Goal: Task Accomplishment & Management: Manage account settings

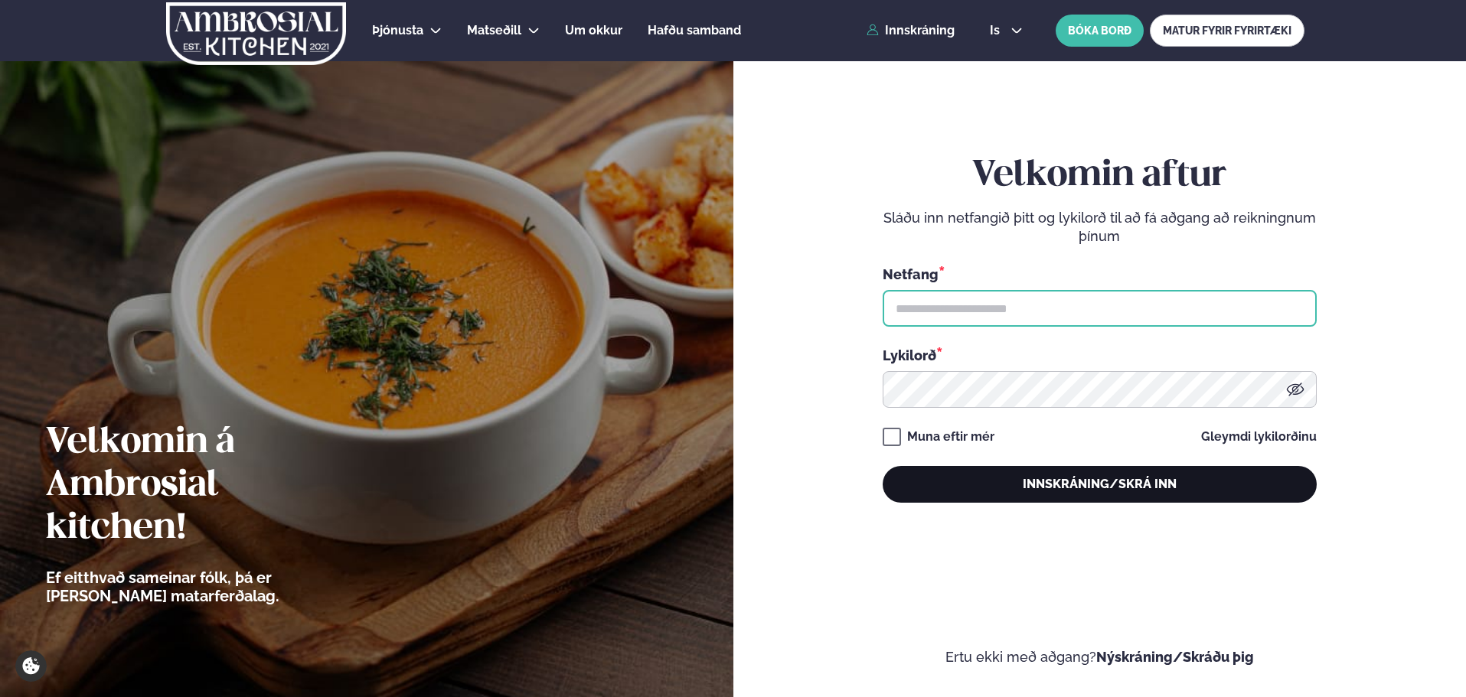
type input "**********"
click at [986, 467] on button "Innskráning/Skrá inn" at bounding box center [1100, 484] width 434 height 37
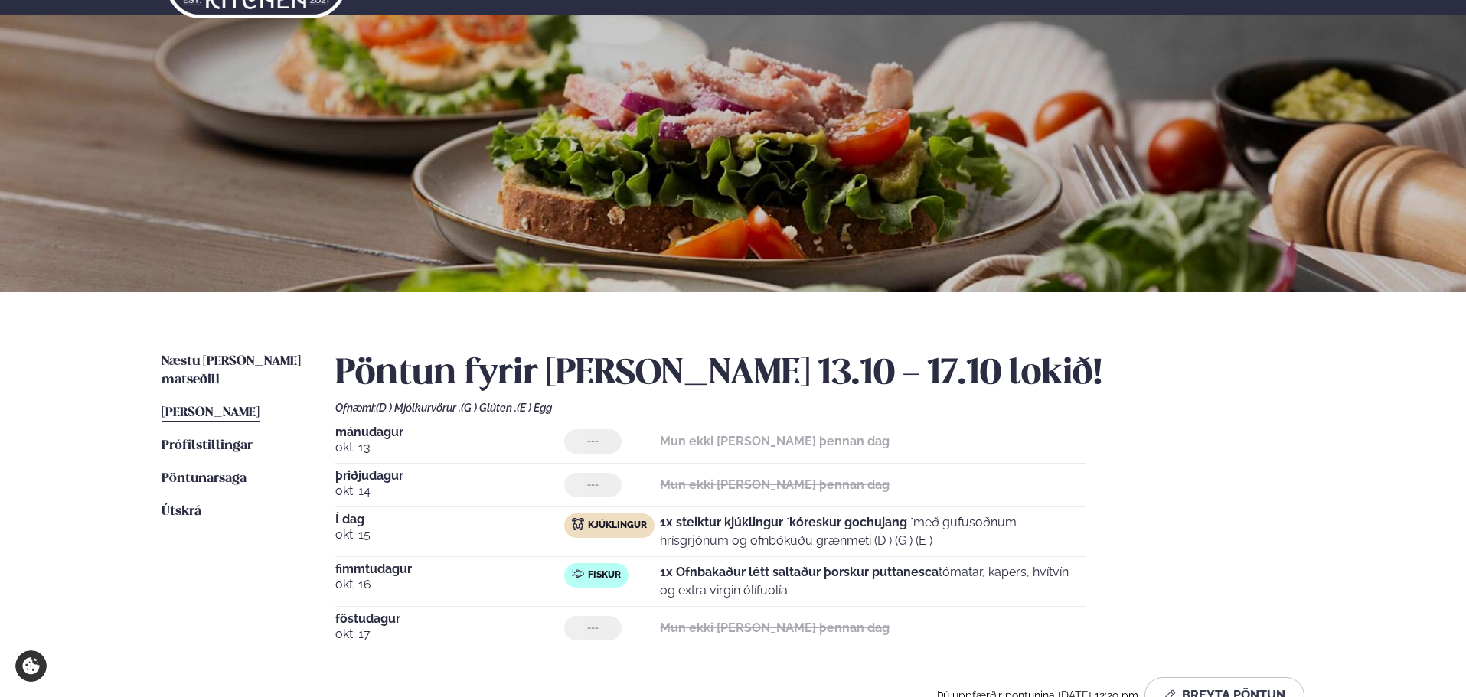
scroll to position [204, 0]
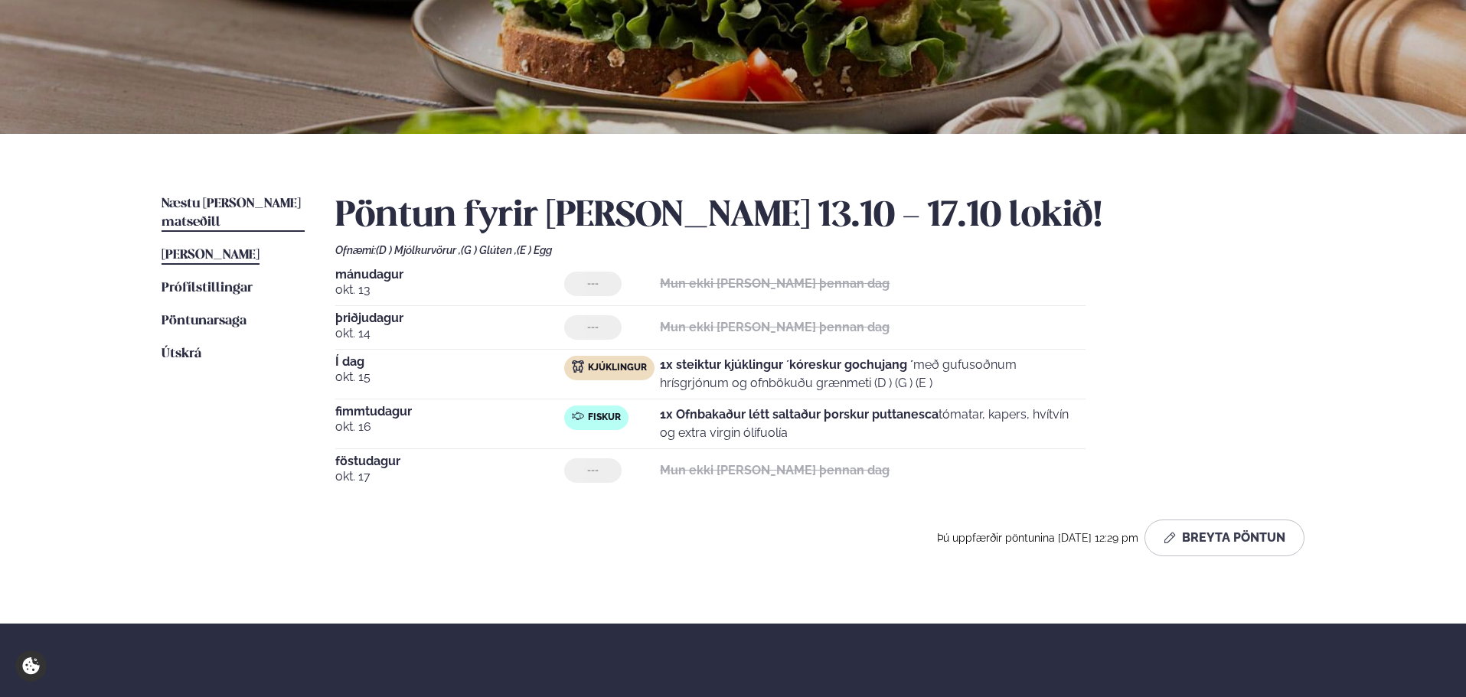
click at [247, 201] on span "Næstu [PERSON_NAME] matseðill" at bounding box center [231, 213] width 139 height 31
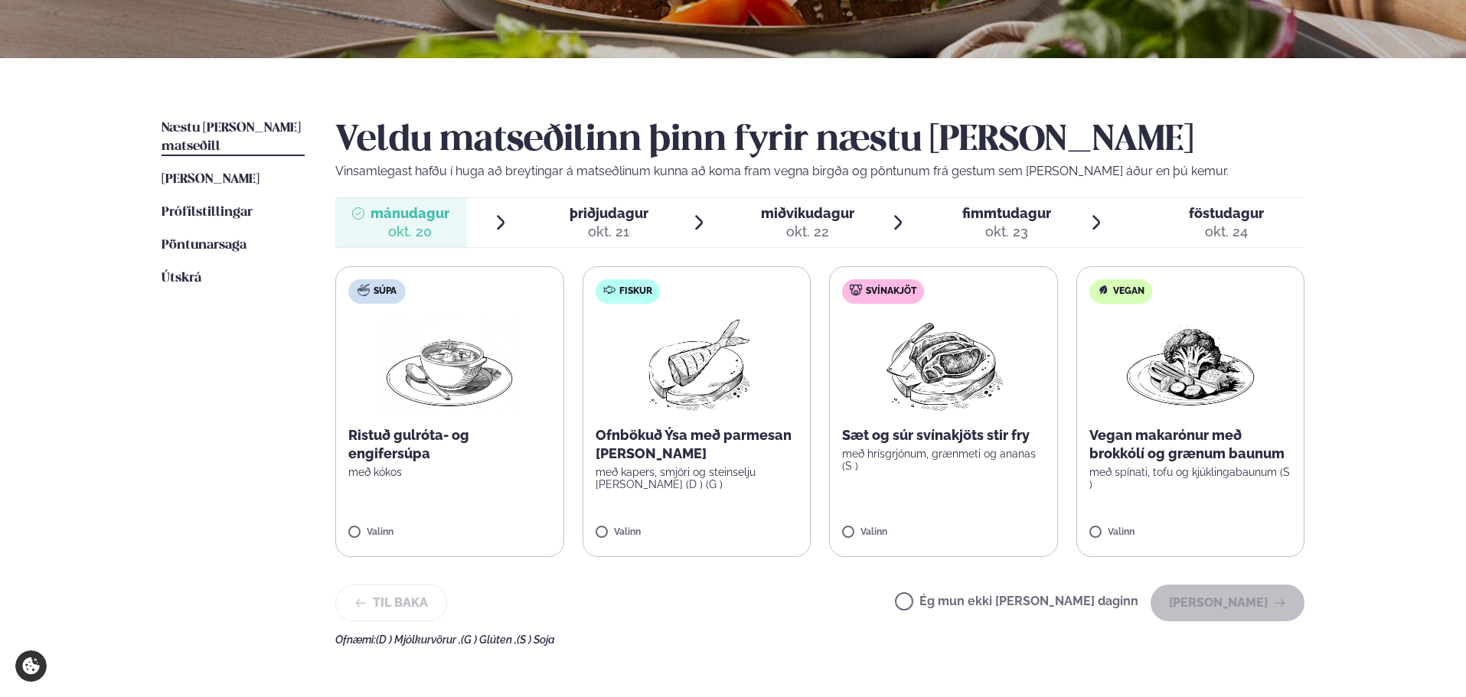
scroll to position [281, 0]
click at [969, 608] on label "Ég mun ekki [PERSON_NAME] daginn" at bounding box center [1016, 603] width 243 height 16
click at [1179, 609] on button "[PERSON_NAME]" at bounding box center [1228, 602] width 154 height 37
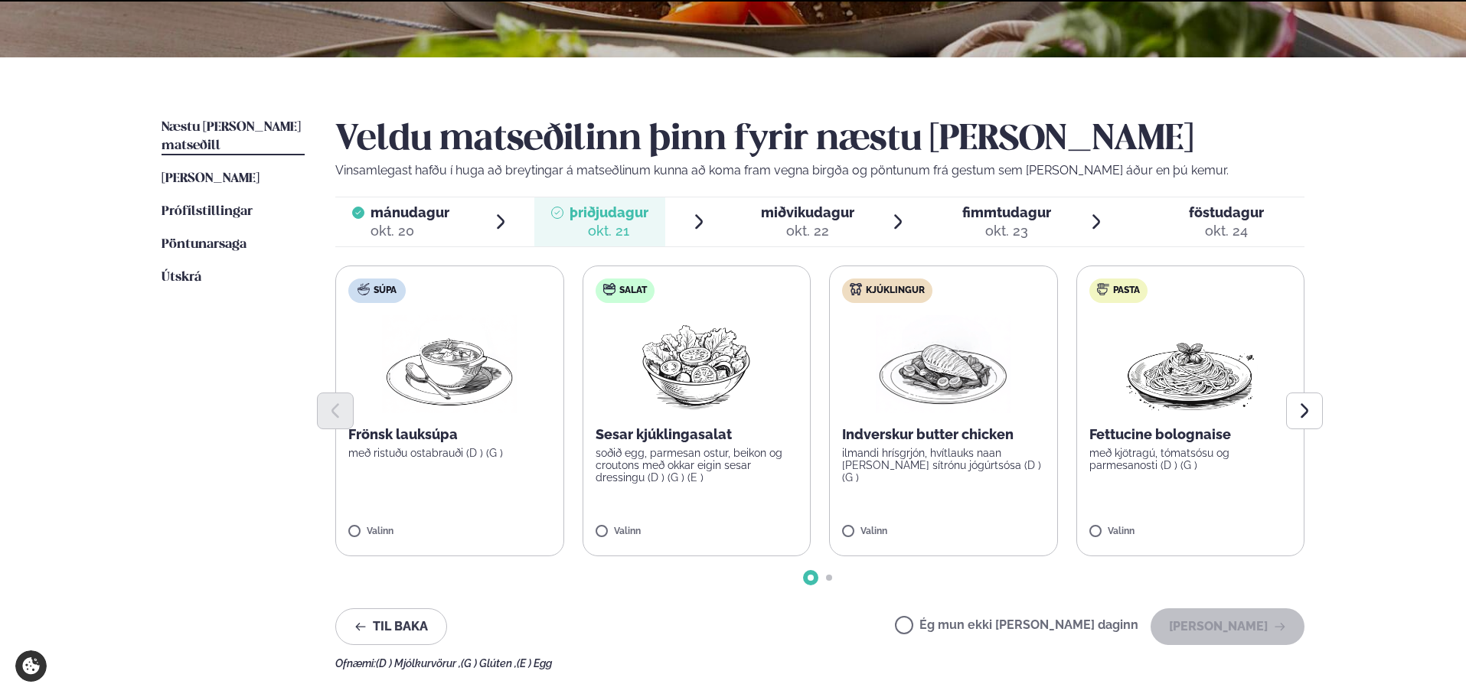
click at [1069, 621] on label "Ég mun ekki [PERSON_NAME] daginn" at bounding box center [1016, 627] width 243 height 16
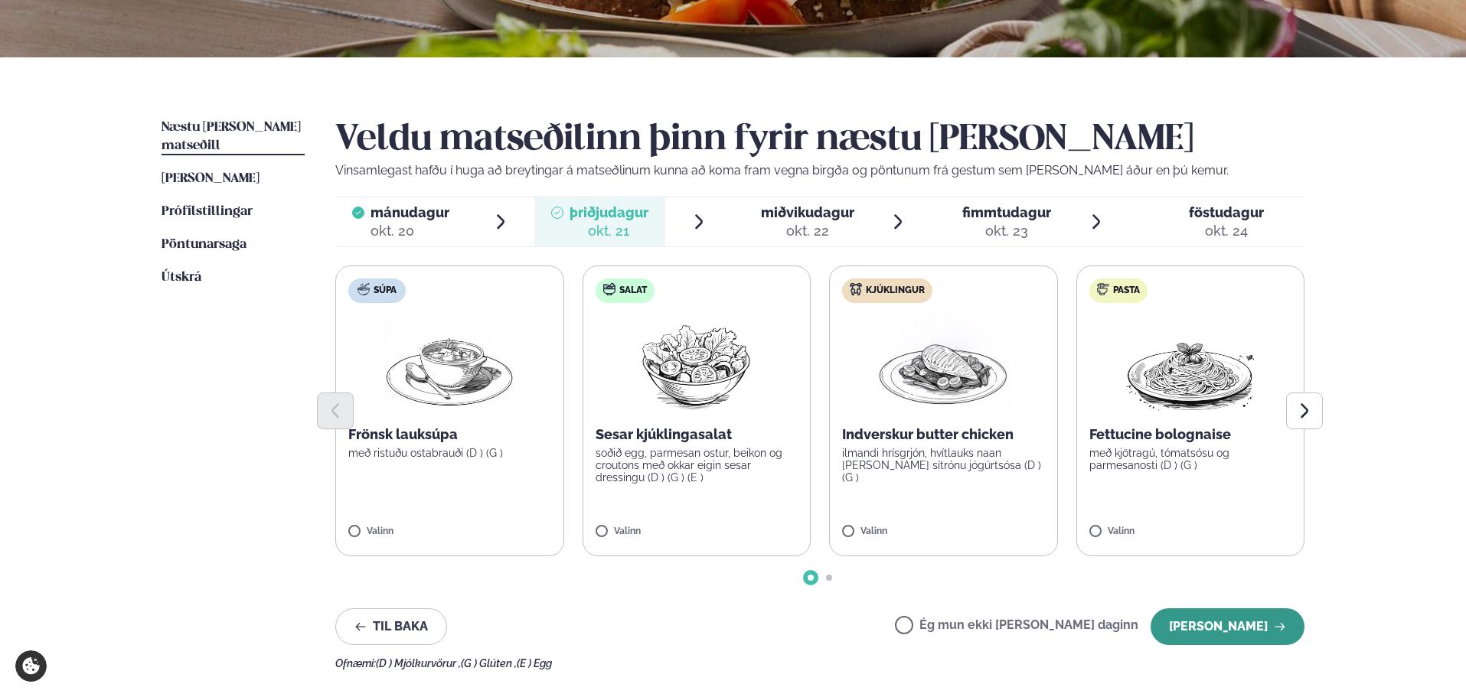
click at [1215, 628] on button "[PERSON_NAME]" at bounding box center [1228, 627] width 154 height 37
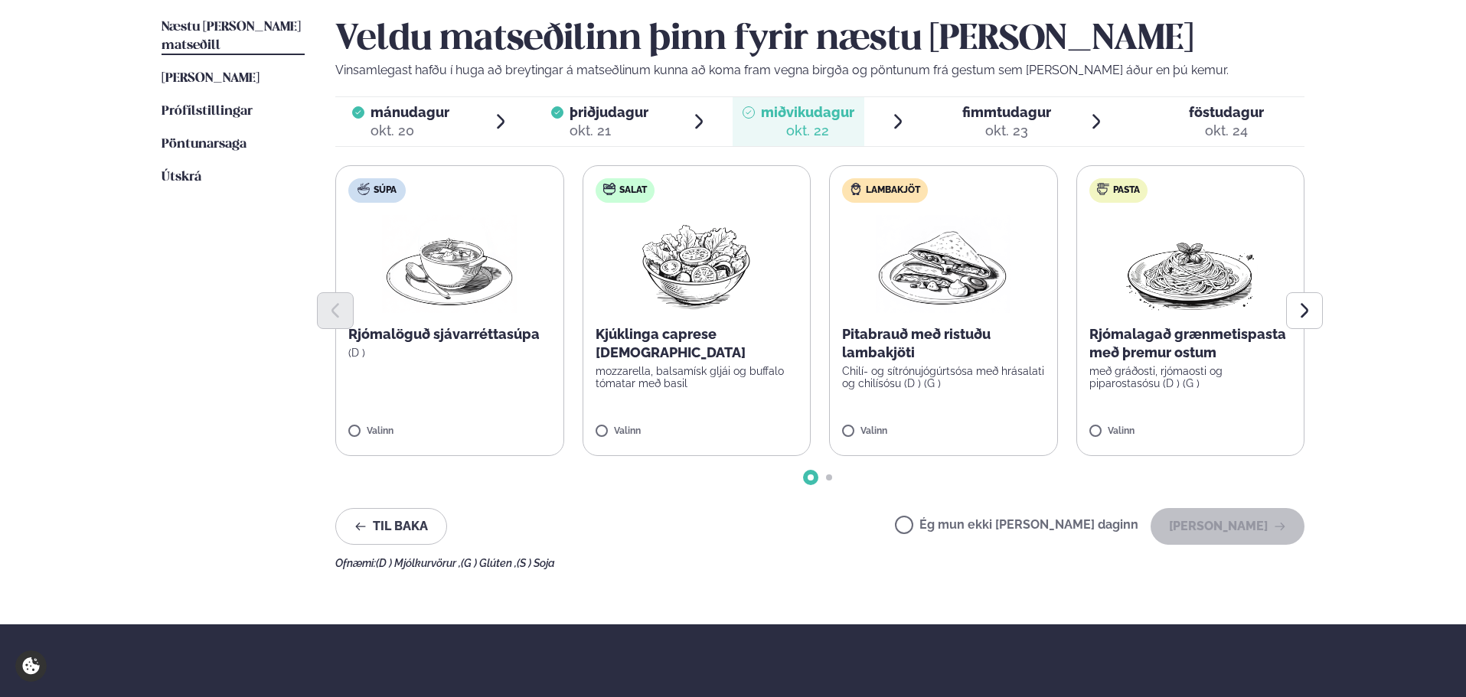
scroll to position [383, 0]
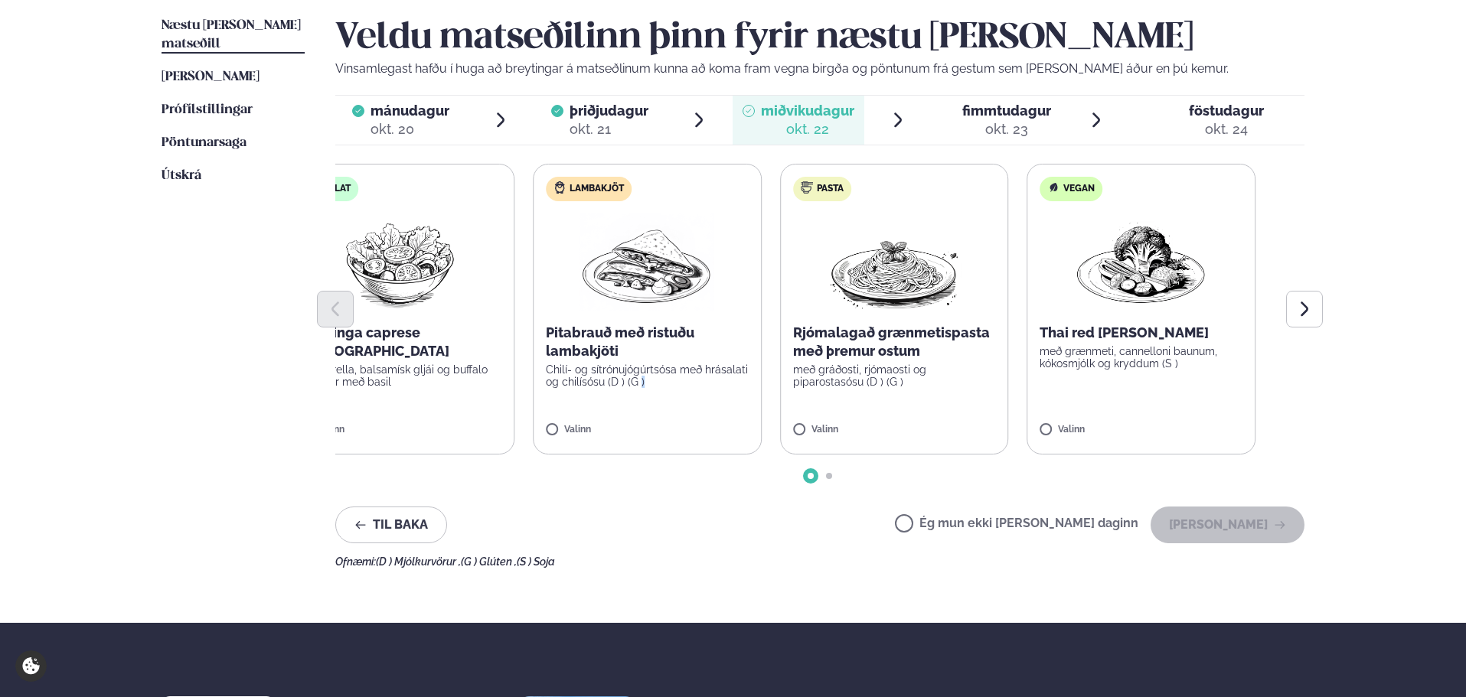
drag, startPoint x: 945, startPoint y: 396, endPoint x: 619, endPoint y: 407, distance: 326.4
click at [620, 407] on label "Lambakjöt Pitabrauð með ristuðu lambakjöti Chilí- og sítrónujógúrtsósa með hrás…" at bounding box center [647, 309] width 229 height 291
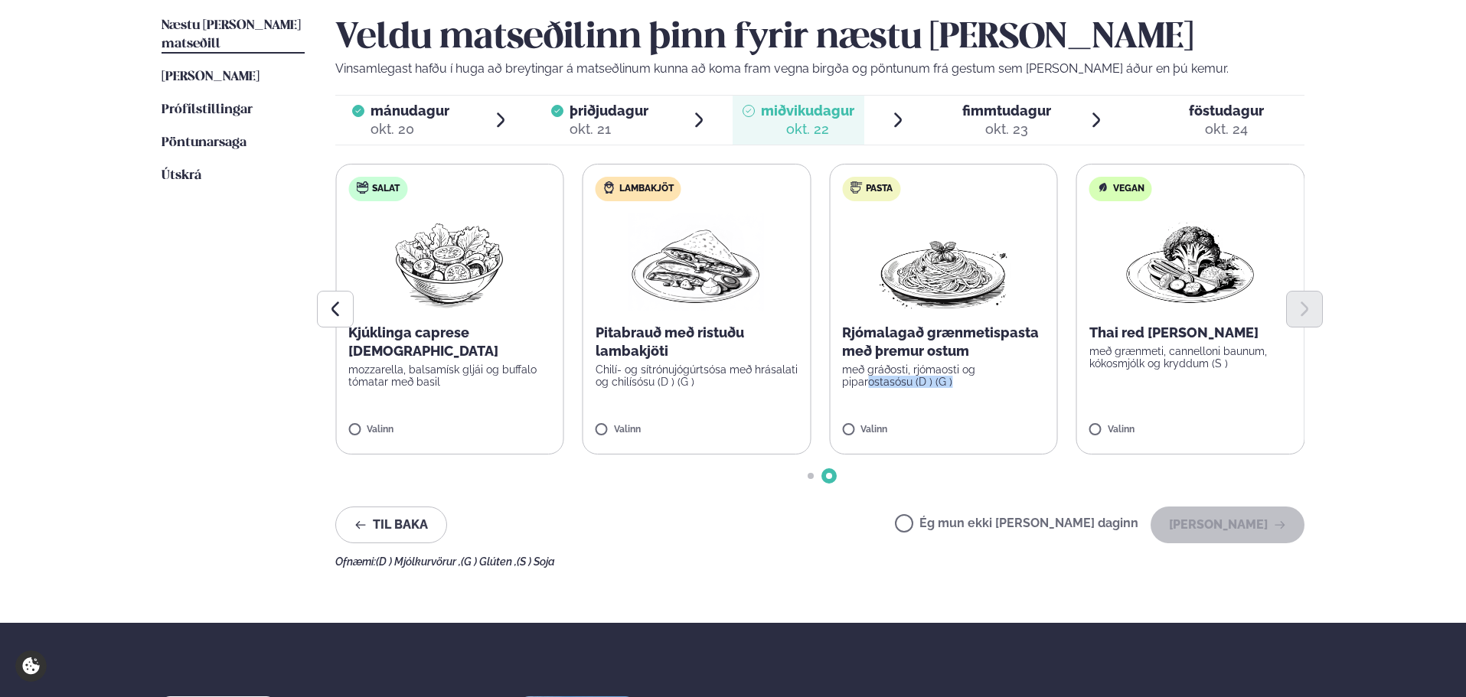
drag, startPoint x: 954, startPoint y: 405, endPoint x: 801, endPoint y: 399, distance: 153.2
click at [829, 399] on label "Pasta Rjómalagað grænmetispasta með þremur ostum með gráðosti, rjómaosti og pip…" at bounding box center [943, 309] width 229 height 291
click at [833, 531] on div "Til baka Ég mun ekki [PERSON_NAME] daginn [PERSON_NAME]" at bounding box center [819, 525] width 969 height 37
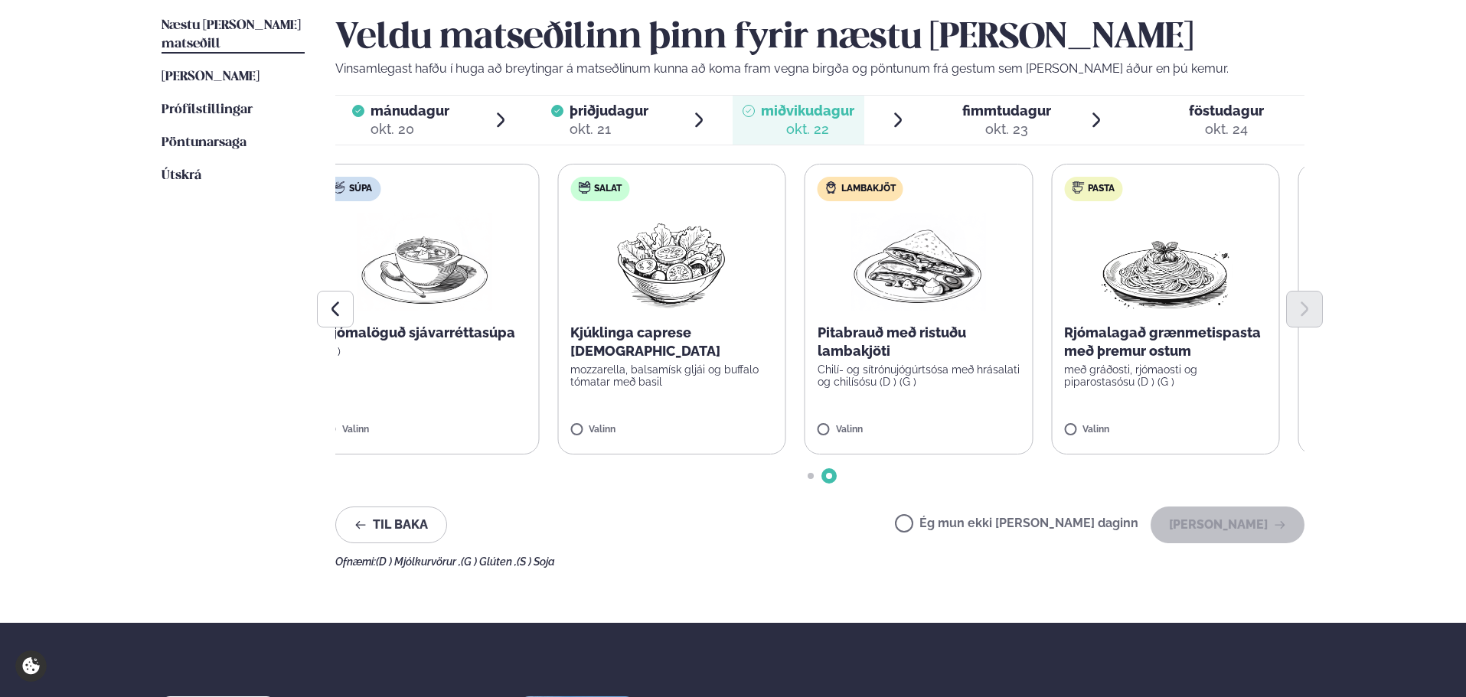
click at [873, 398] on label "Lambakjöt Pitabrauð með ristuðu lambakjöti Chilí- og sítrónujógúrtsósa með hrás…" at bounding box center [919, 309] width 229 height 291
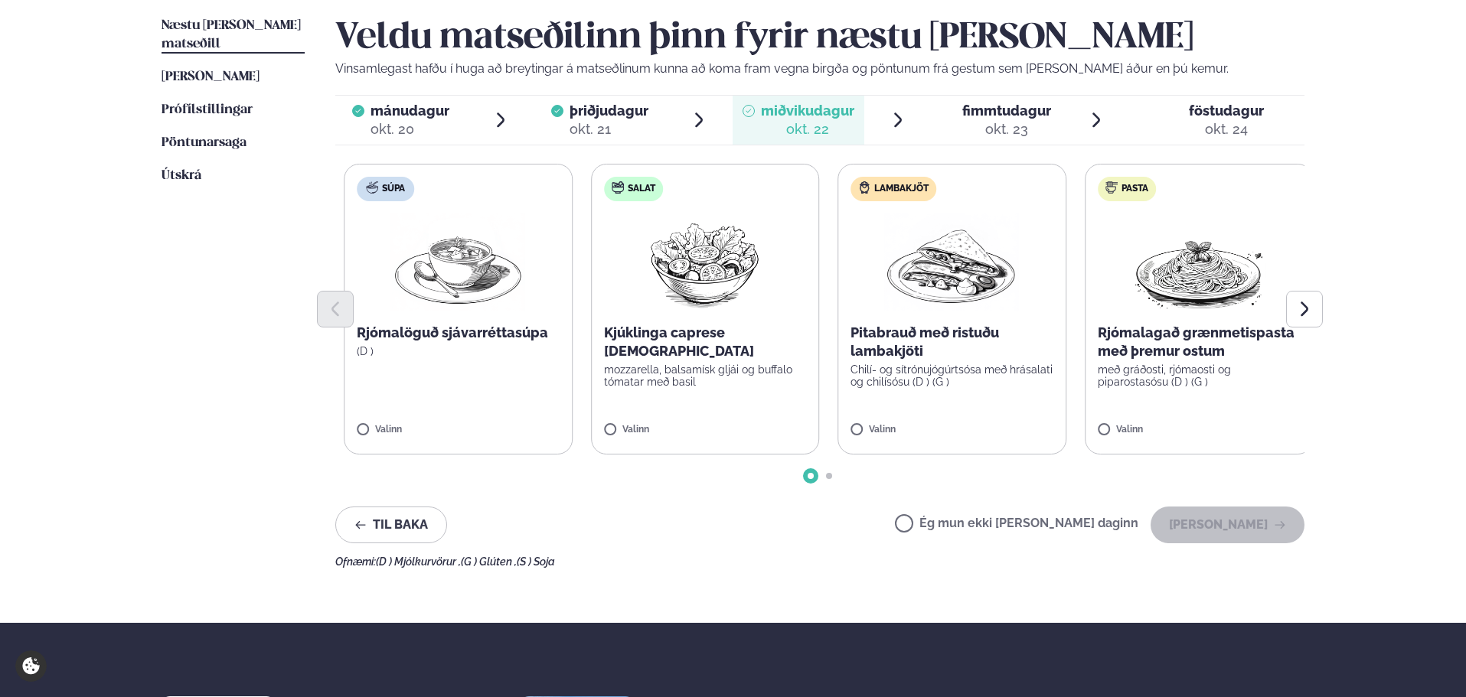
drag, startPoint x: 740, startPoint y: 380, endPoint x: 835, endPoint y: 385, distance: 95.1
click at [820, 385] on label "Salat Kjúklinga caprese salat mozzarella, balsamísk gljái og buffalo tómatar me…" at bounding box center [705, 309] width 229 height 291
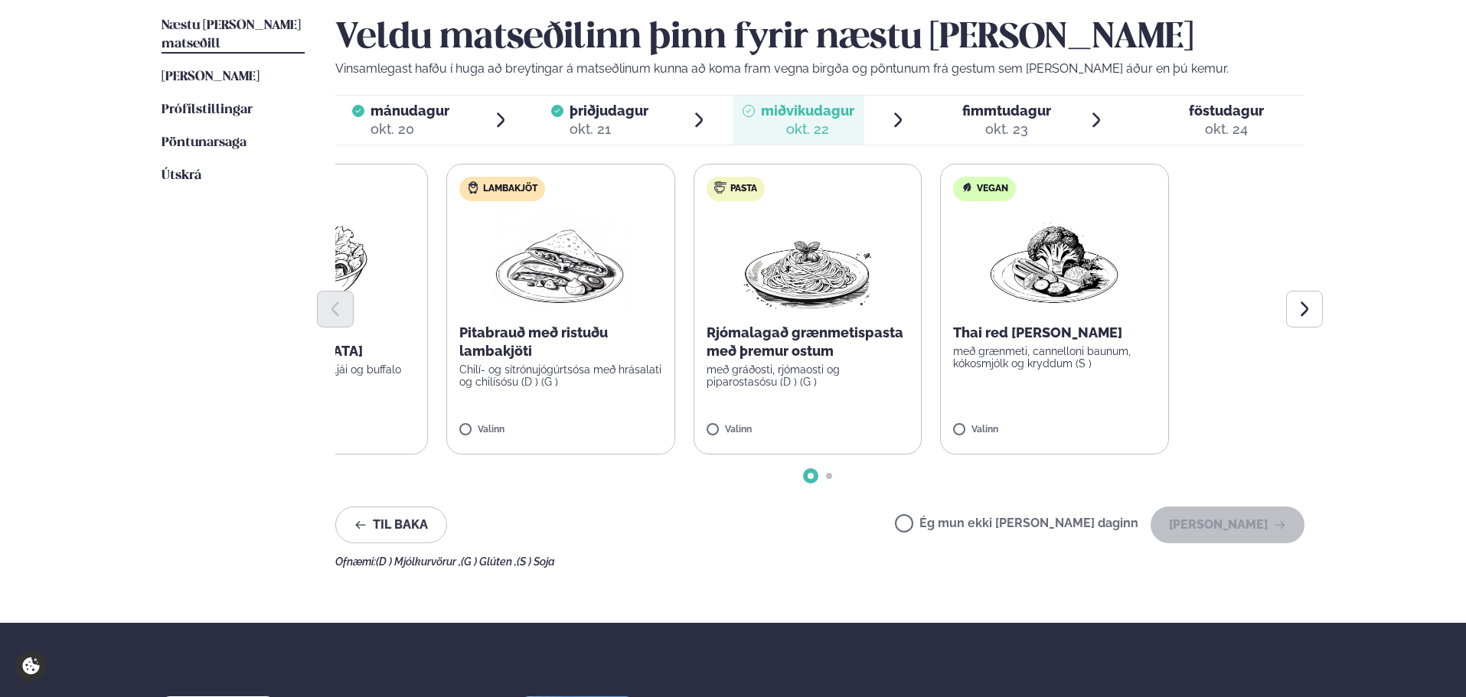
click at [387, 372] on div "Súpa Rjómalöguð sjávarréttasúpa (D ) Valinn Salat Kjúklinga caprese salat mozza…" at bounding box center [437, 309] width 969 height 291
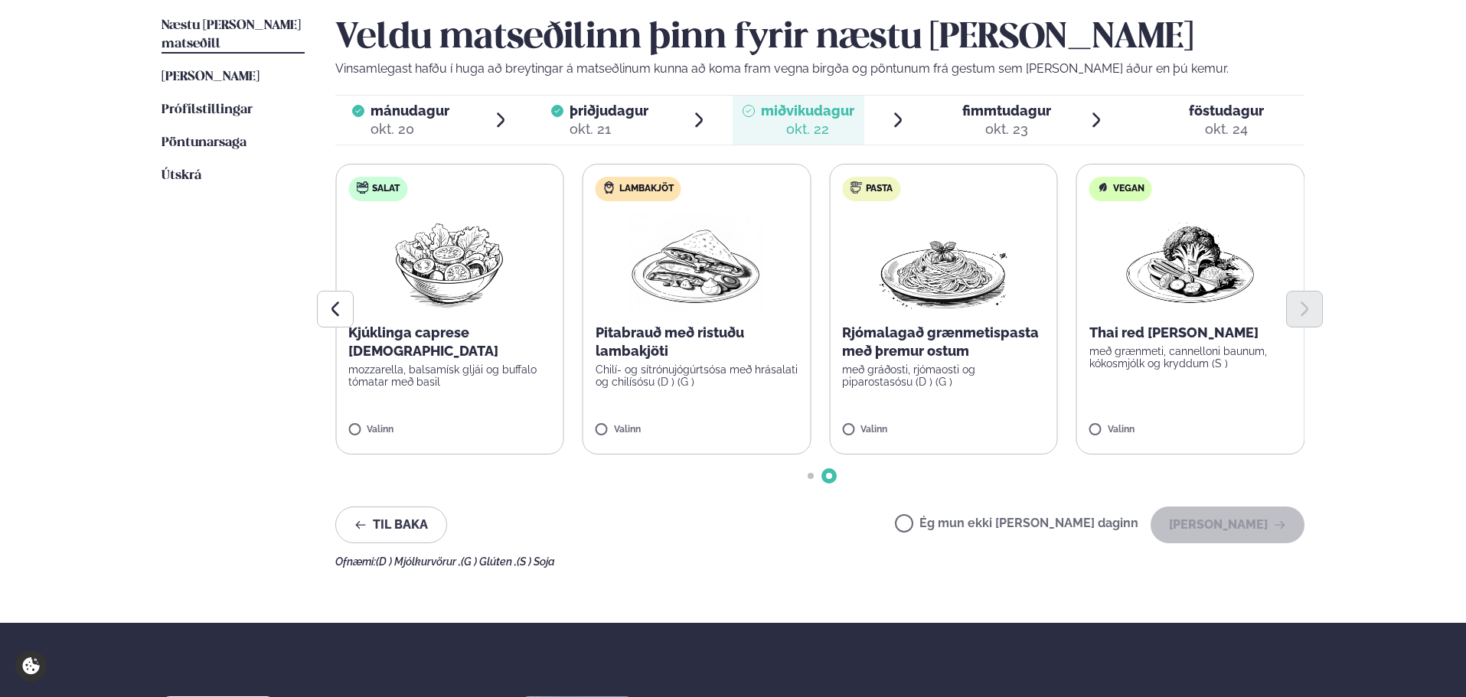
click at [1151, 347] on p "með grænmeti, cannelloni baunum, kókosmjólk og kryddum (S )" at bounding box center [1190, 357] width 203 height 24
click at [1208, 516] on button "[PERSON_NAME]" at bounding box center [1228, 525] width 154 height 37
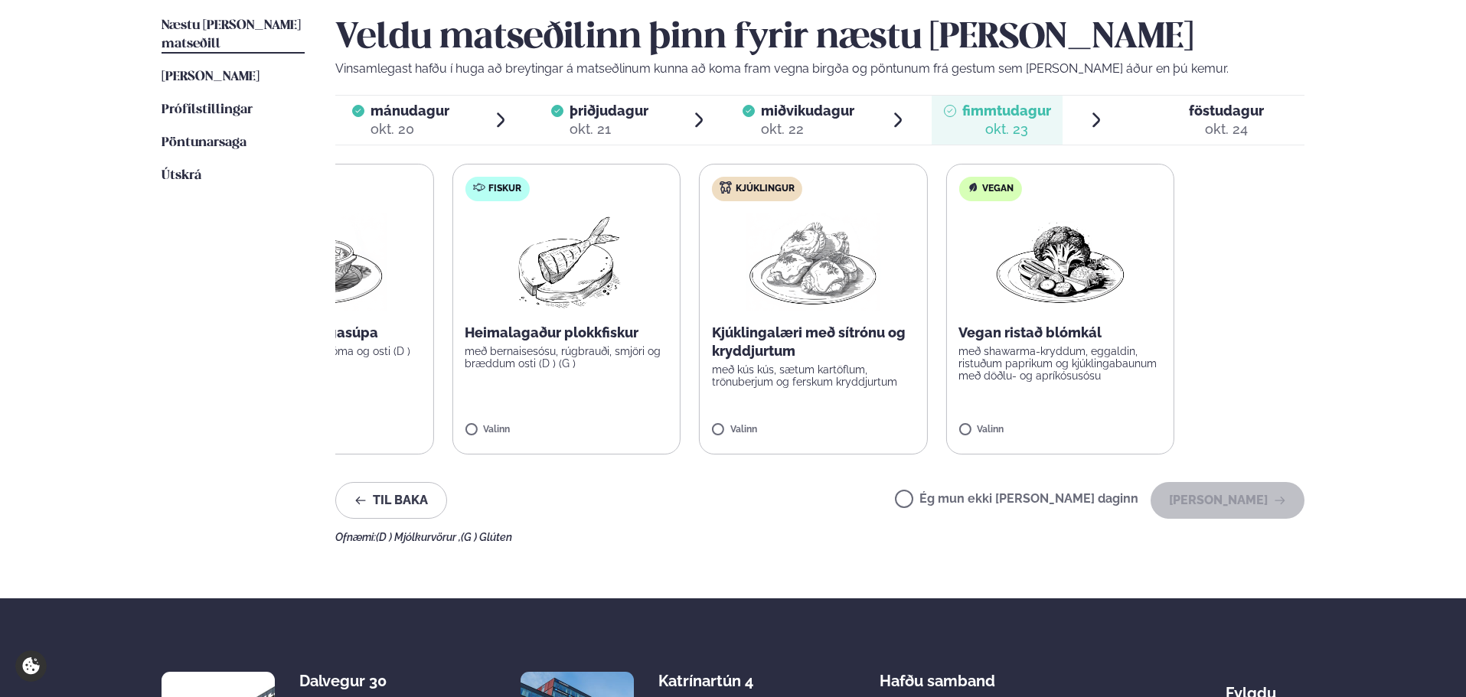
click at [673, 366] on div "Súpa Mexíkósk kjúklingasúpa með nachos, sýrðum rjóma og osti (D ) Valinn Fiskur…" at bounding box center [689, 309] width 969 height 291
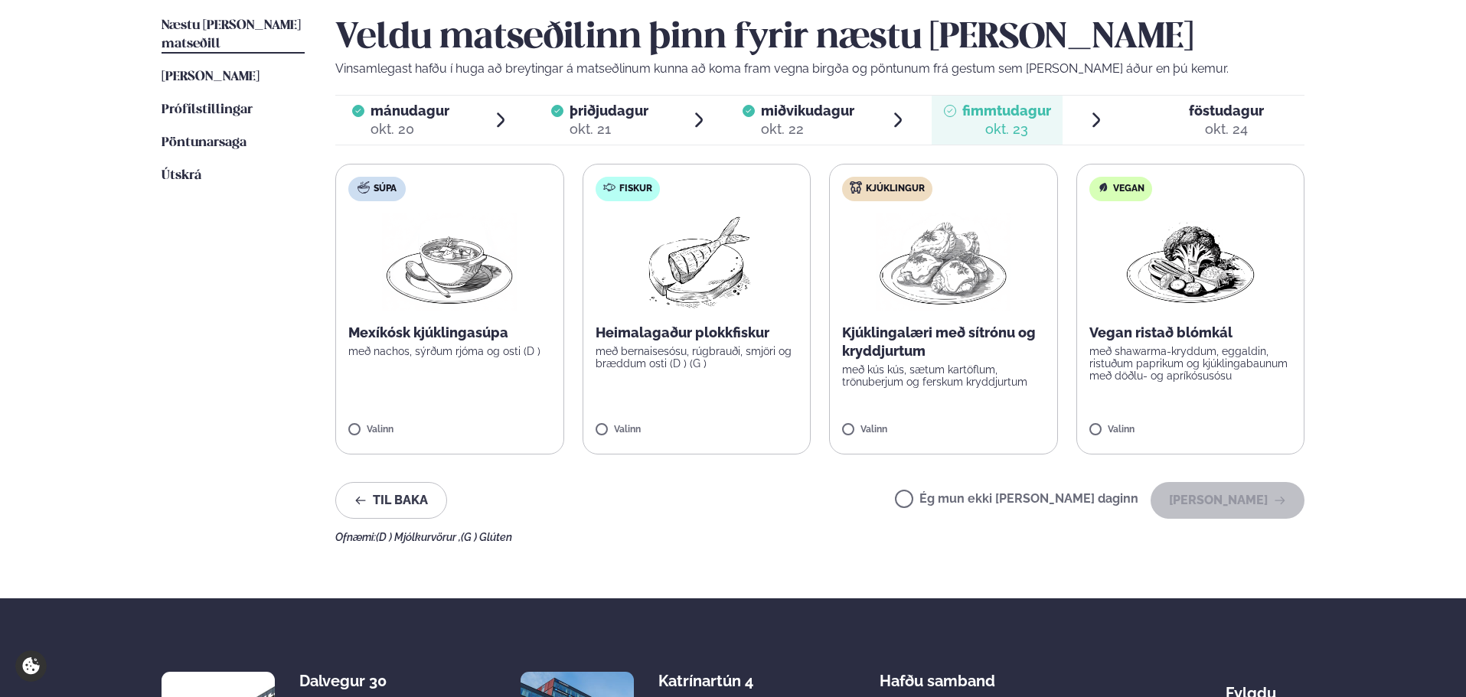
click at [910, 374] on p "með kús kús, sætum kartöflum, trönuberjum og ferskum kryddjurtum" at bounding box center [943, 376] width 203 height 24
click at [1193, 375] on p "með shawarma-kryddum, eggaldin, ristuðum paprikum og kjúklingabaunum með döðlu-…" at bounding box center [1190, 363] width 203 height 37
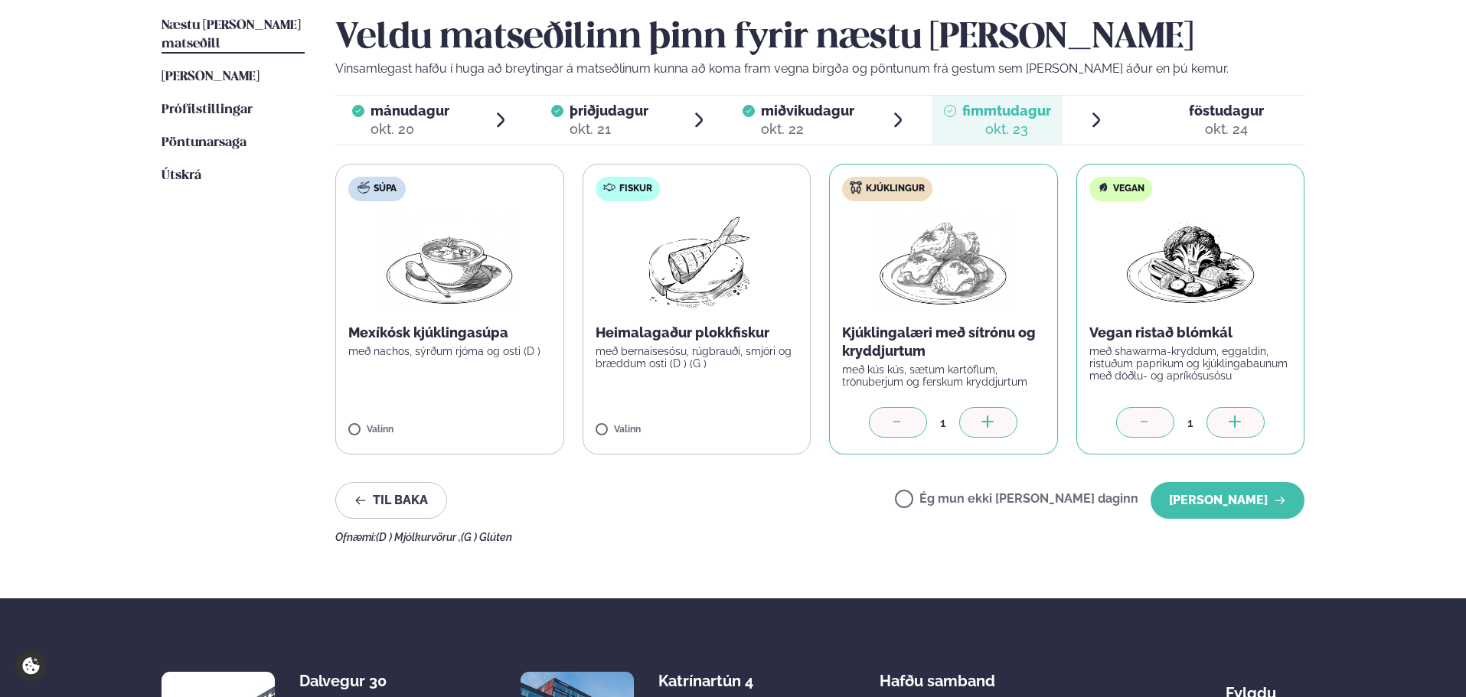
click at [936, 381] on p "með kús kús, sætum kartöflum, trönuberjum og ferskum kryddjurtum" at bounding box center [943, 376] width 203 height 24
click at [914, 412] on div at bounding box center [898, 422] width 58 height 31
click at [1258, 522] on div "Veldu matseðilinn þinn fyrir næstu [PERSON_NAME] Vinsamlegast hafðu í huga að b…" at bounding box center [819, 280] width 969 height 527
click at [1259, 503] on button "[PERSON_NAME]" at bounding box center [1228, 500] width 154 height 37
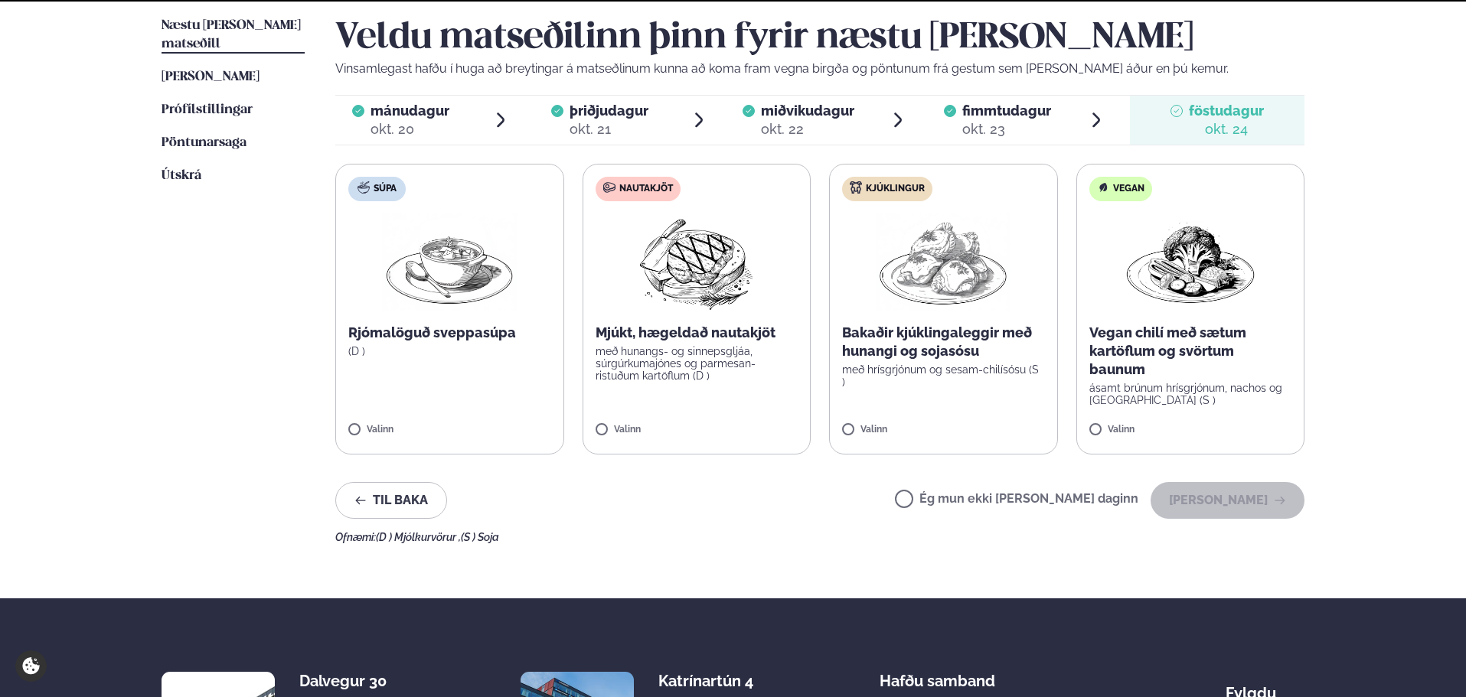
click at [1065, 503] on label "Ég mun ekki [PERSON_NAME] daginn" at bounding box center [1016, 501] width 243 height 16
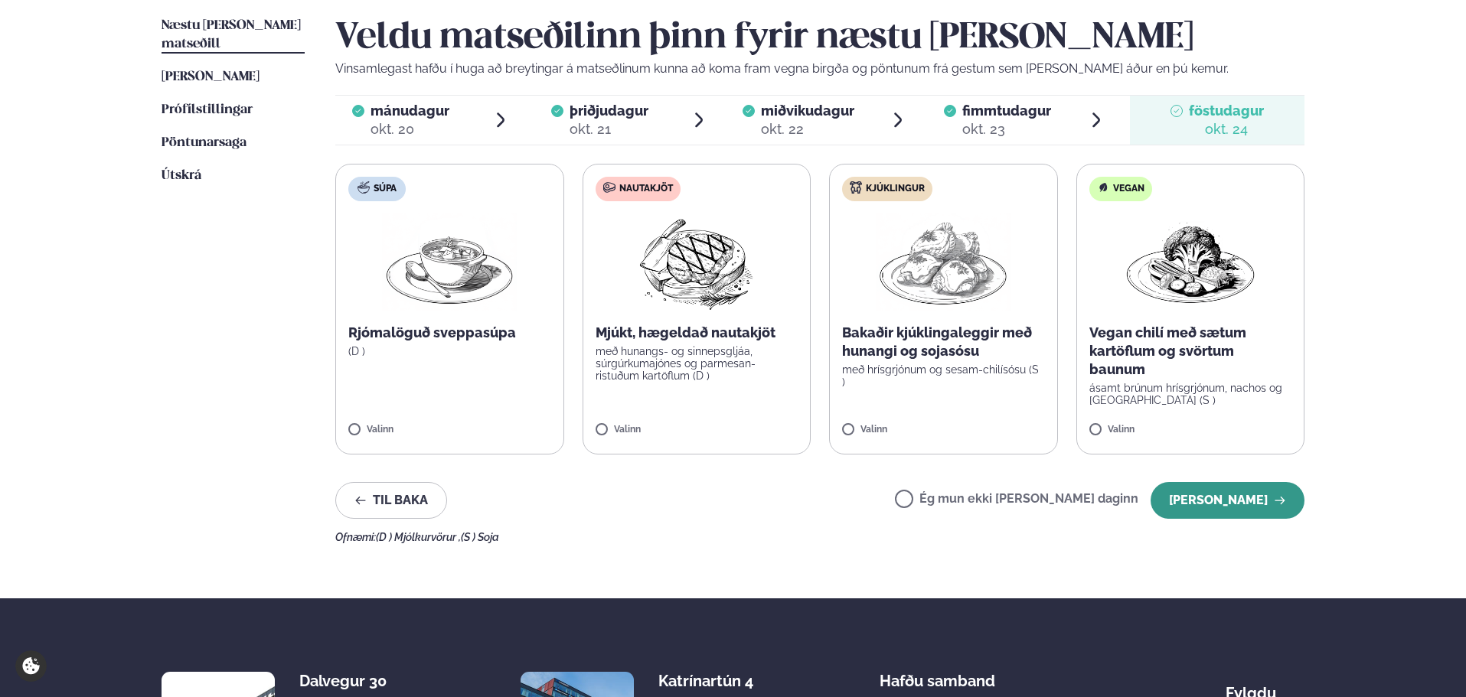
click at [1217, 494] on button "[PERSON_NAME]" at bounding box center [1228, 500] width 154 height 37
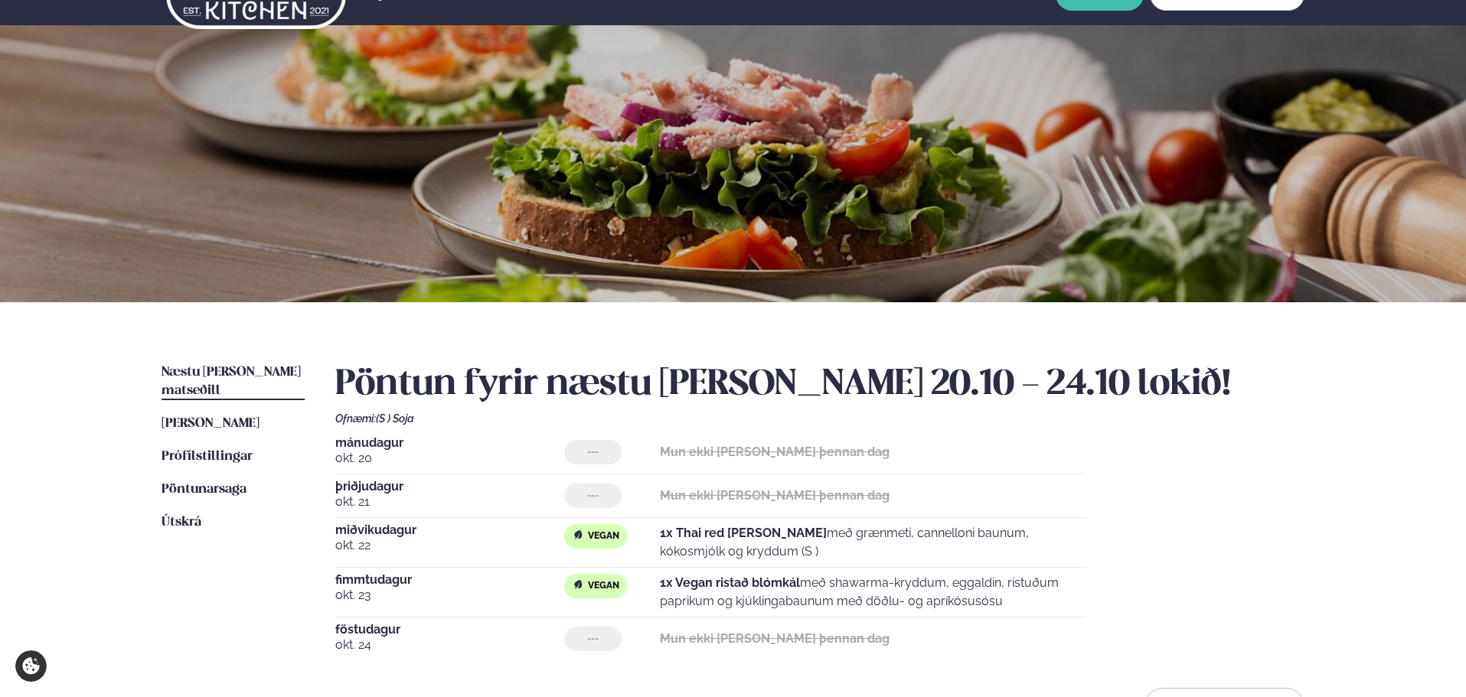
scroll to position [0, 0]
